Goal: Navigation & Orientation: Find specific page/section

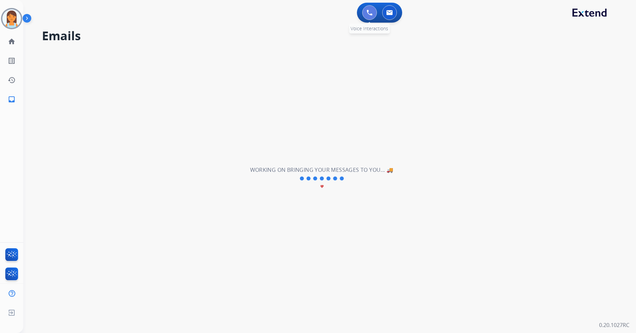
click at [372, 14] on button at bounding box center [369, 12] width 15 height 15
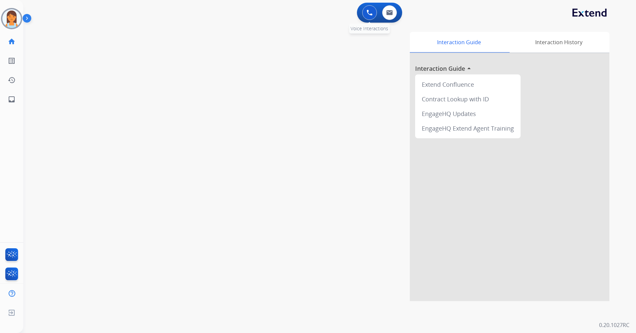
click at [370, 14] on img at bounding box center [369, 13] width 6 height 6
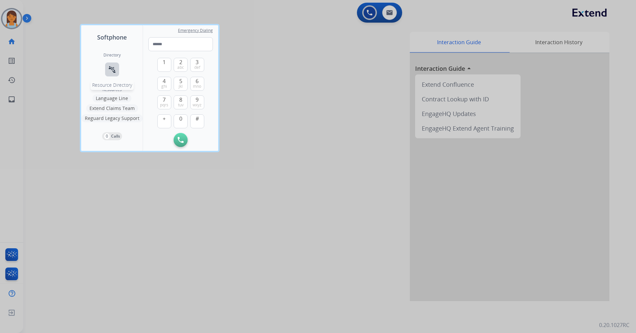
click at [109, 68] on mat-icon "connect_without_contact" at bounding box center [112, 69] width 8 height 8
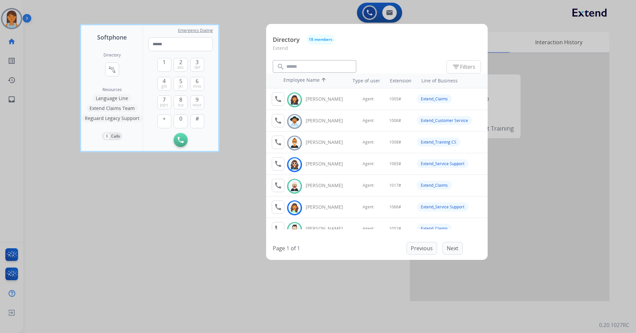
drag, startPoint x: 136, startPoint y: 272, endPoint x: 134, endPoint y: 284, distance: 11.8
click at [136, 272] on div at bounding box center [318, 166] width 636 height 333
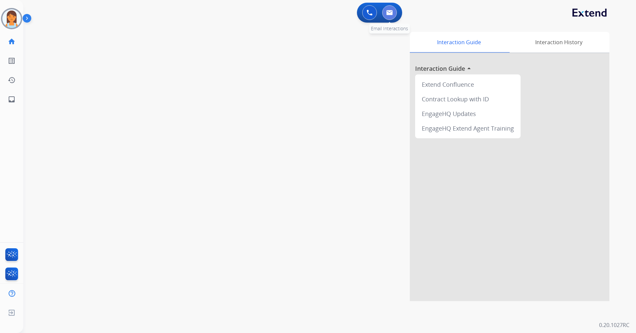
click at [394, 15] on button at bounding box center [389, 12] width 15 height 15
